Goal: Task Accomplishment & Management: Use online tool/utility

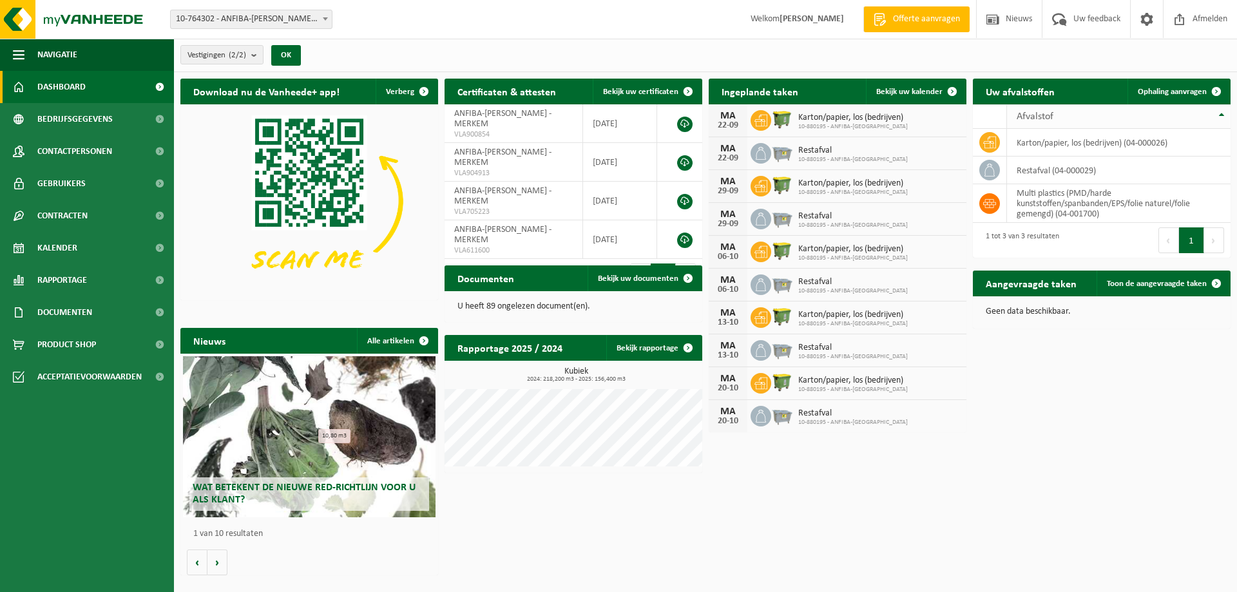
drag, startPoint x: 1157, startPoint y: 90, endPoint x: 1153, endPoint y: 116, distance: 26.7
click at [979, 89] on span "Ophaling aanvragen" at bounding box center [1171, 92] width 69 height 8
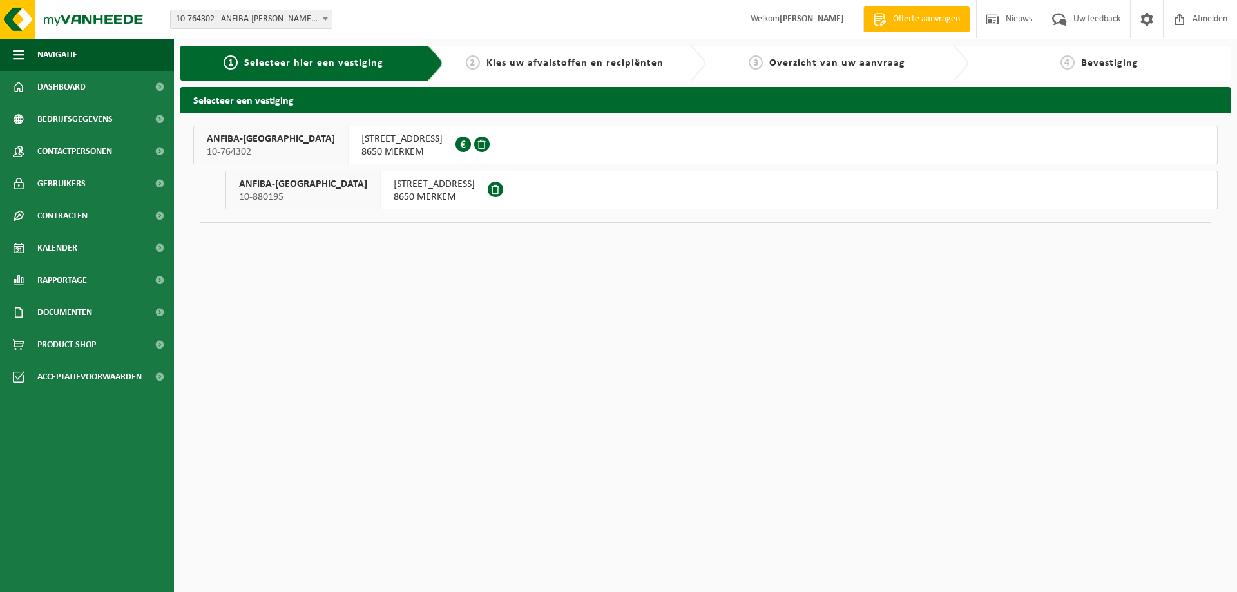
click at [394, 187] on span "IEPERSTEENWEG 1 B" at bounding box center [434, 184] width 81 height 13
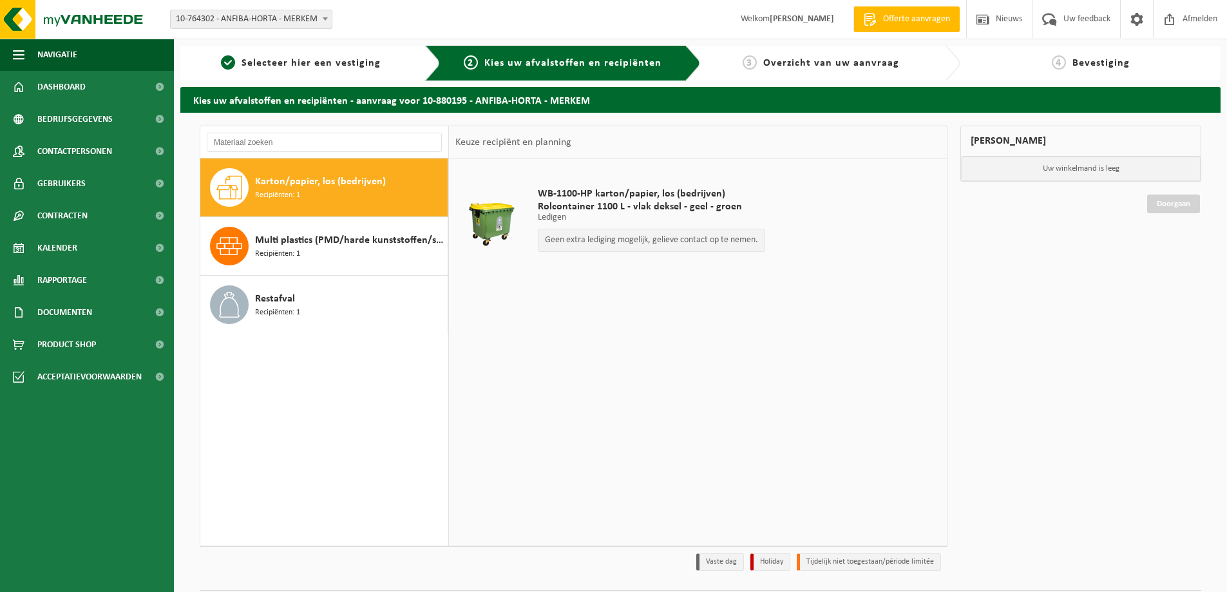
click at [575, 238] on p "Geen extra lediging mogelijk, gelieve contact op te nemen." at bounding box center [651, 240] width 213 height 9
click at [278, 301] on span "Restafval" at bounding box center [275, 298] width 40 height 15
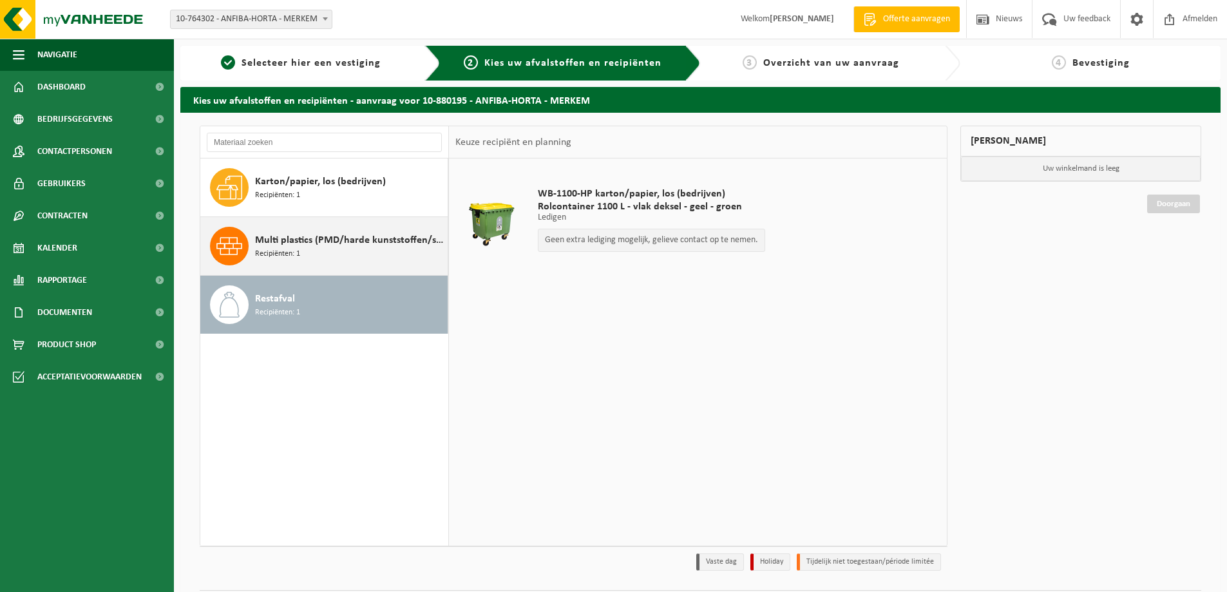
click at [299, 242] on span "Multi plastics (PMD/harde kunststoffen/spanbanden/EPS/folie naturel/folie gemen…" at bounding box center [349, 240] width 189 height 15
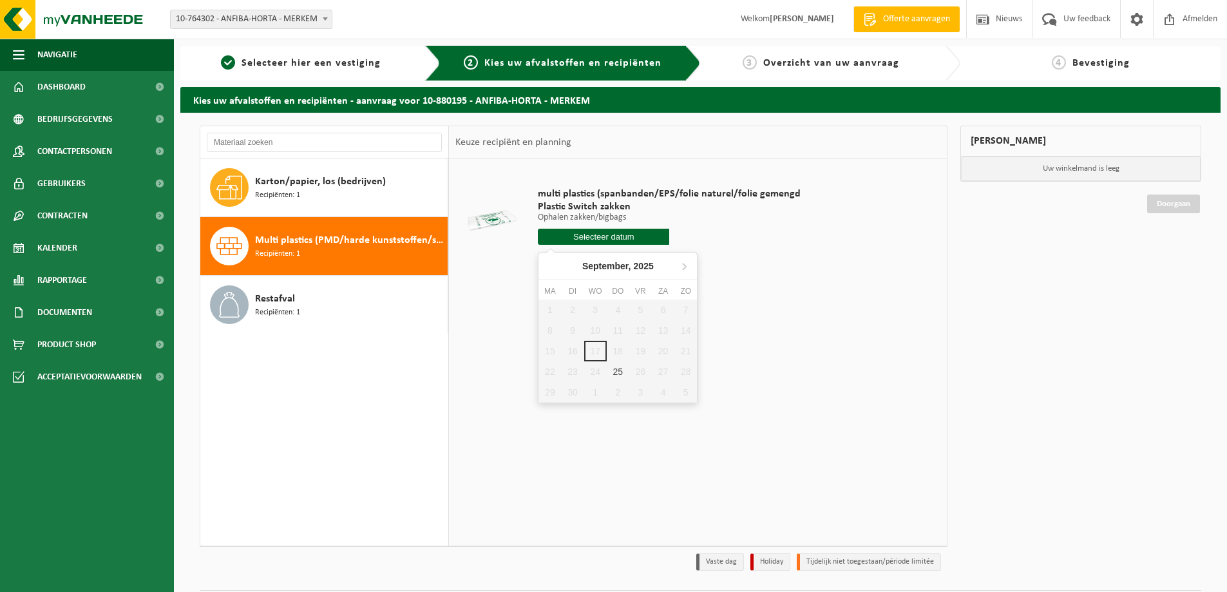
click at [572, 236] on input "text" at bounding box center [603, 237] width 131 height 16
click at [610, 377] on div "25" at bounding box center [618, 371] width 23 height 21
type input "Van 2025-09-25"
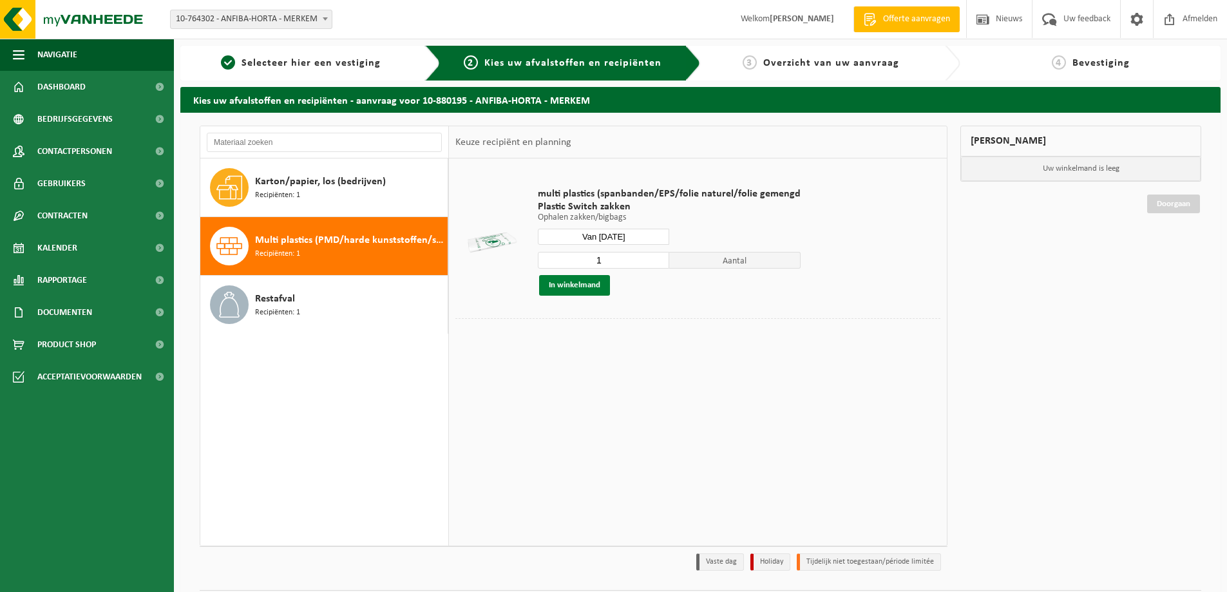
click at [582, 280] on button "In winkelmand" at bounding box center [574, 285] width 71 height 21
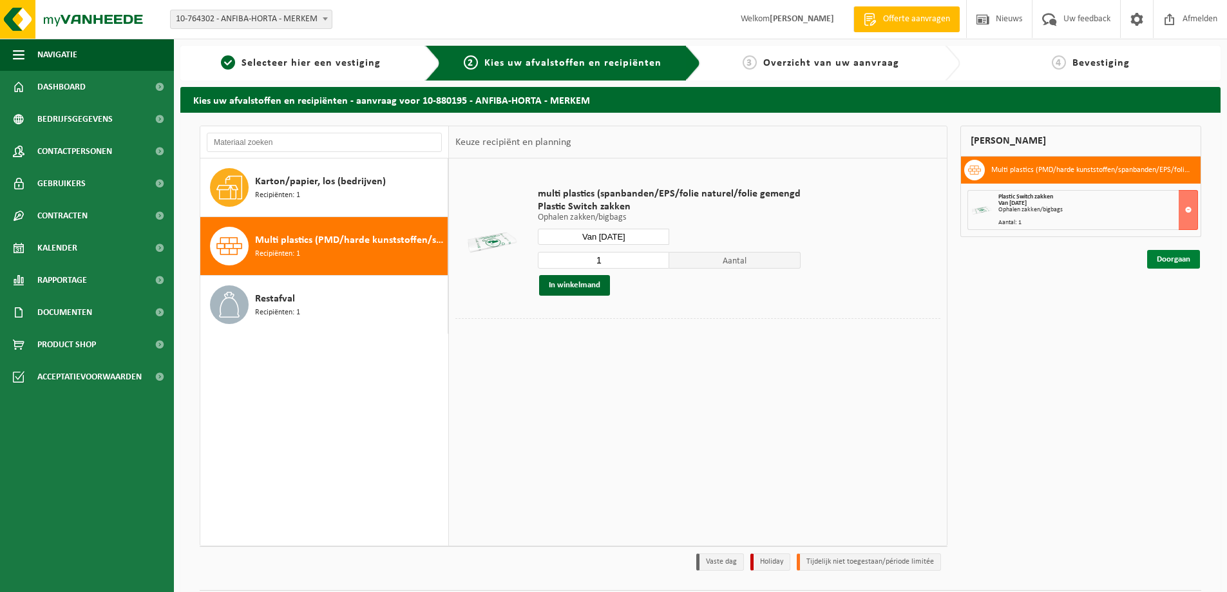
click at [1161, 251] on link "Doorgaan" at bounding box center [1173, 259] width 53 height 19
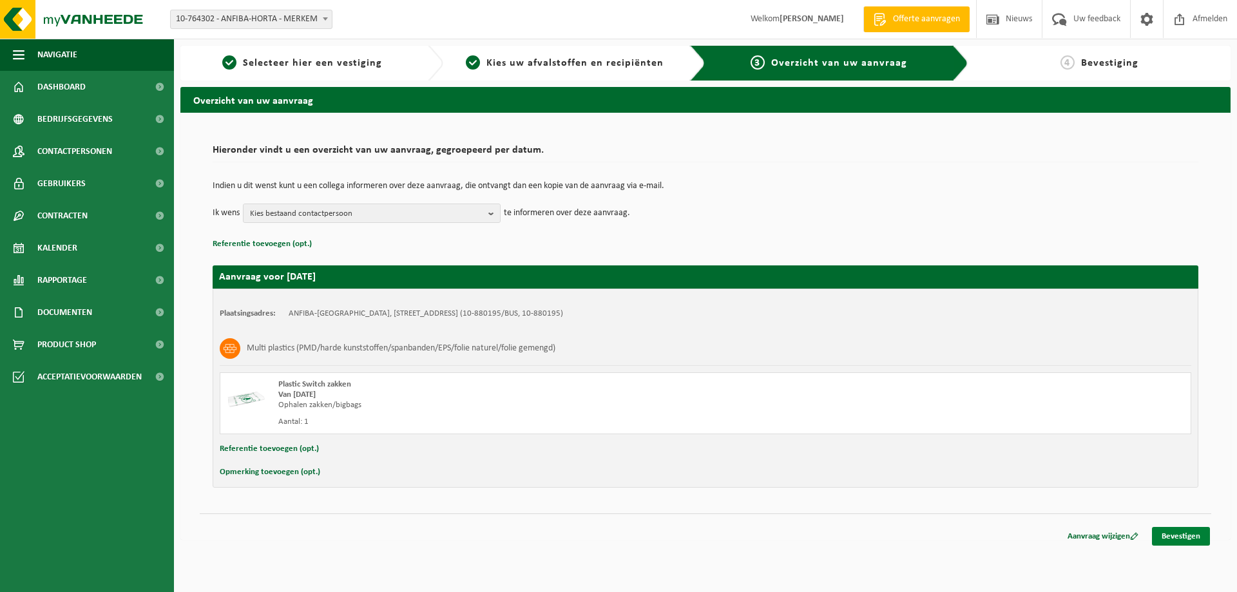
click at [1193, 530] on link "Bevestigen" at bounding box center [1181, 536] width 58 height 19
